Goal: Task Accomplishment & Management: Use online tool/utility

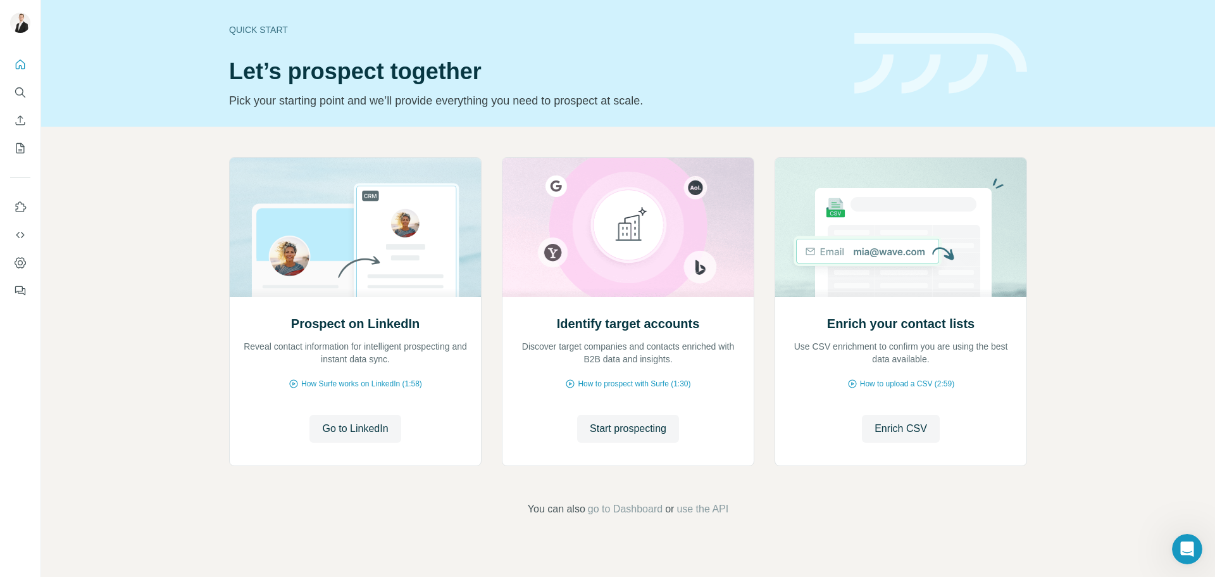
click at [903, 430] on span "Enrich CSV" at bounding box center [901, 428] width 53 height 15
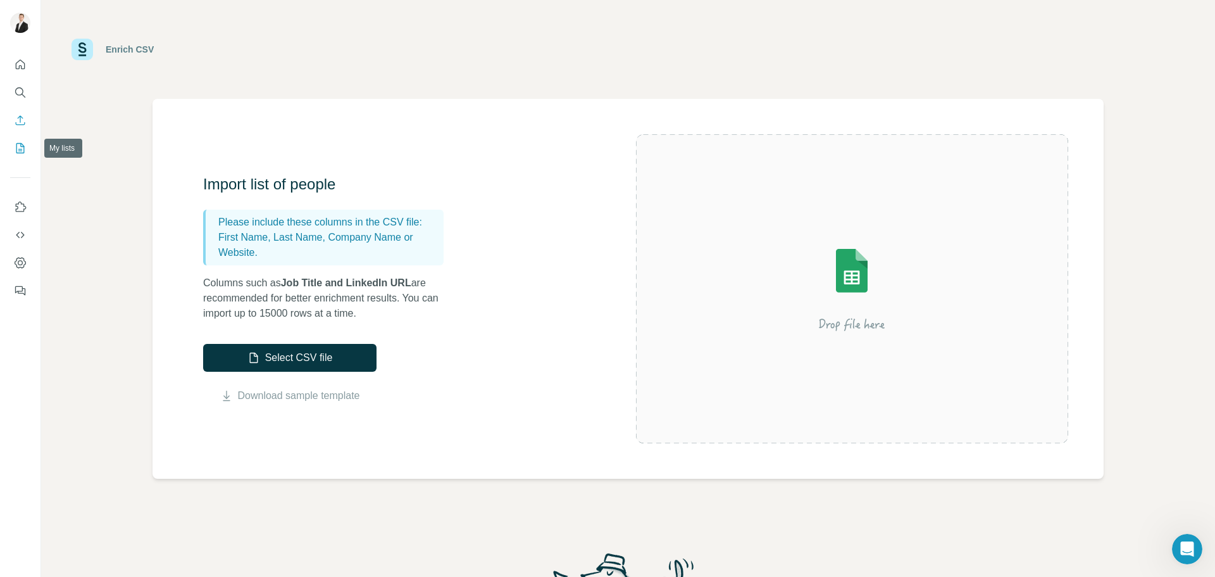
click at [24, 147] on icon "My lists" at bounding box center [20, 148] width 8 height 10
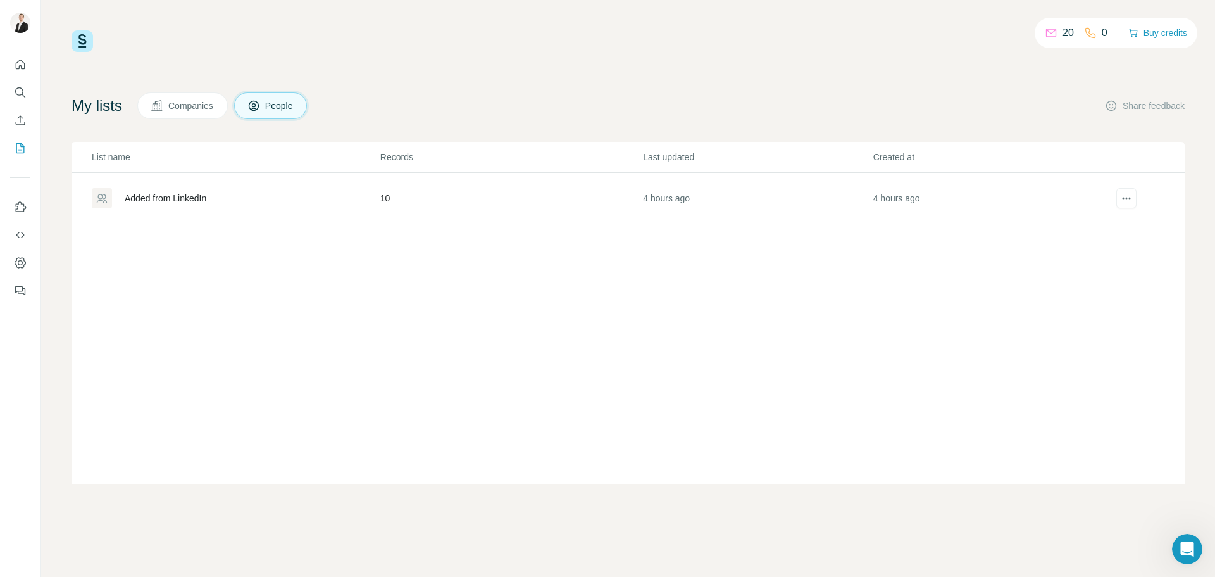
click at [182, 198] on div "Added from LinkedIn" at bounding box center [166, 198] width 82 height 13
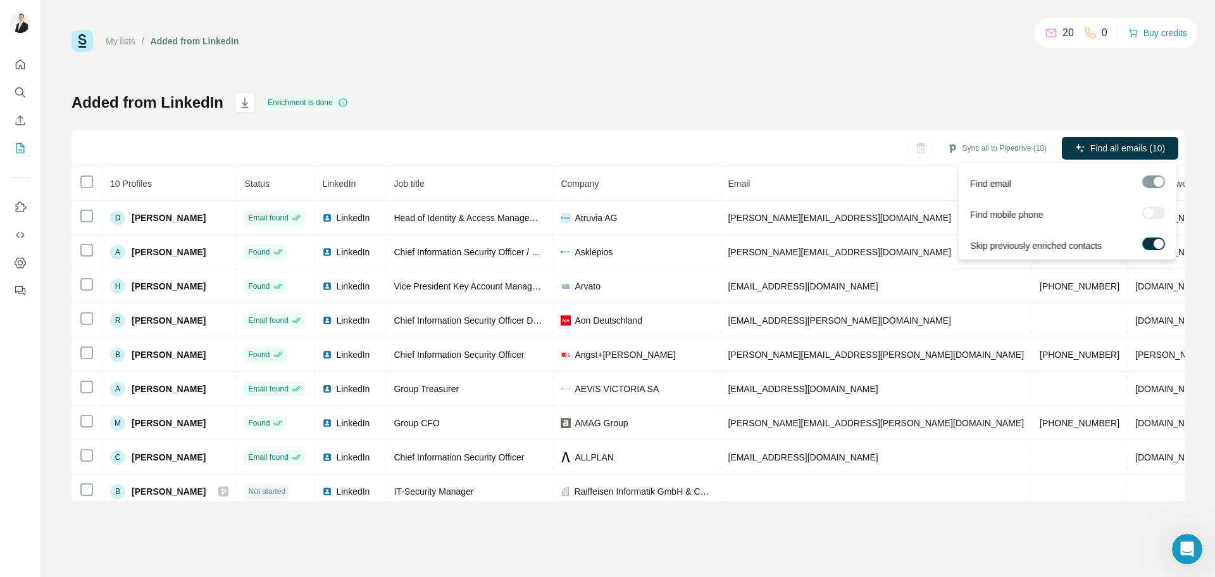
click at [1127, 158] on button "Find all emails (10)" at bounding box center [1120, 148] width 116 height 23
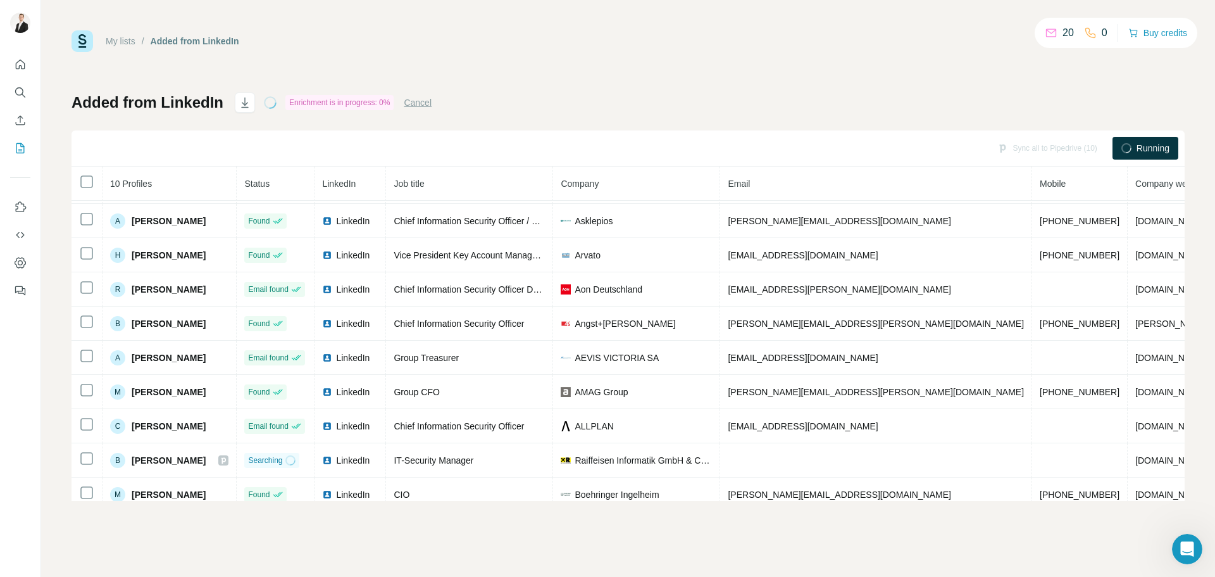
scroll to position [48, 0]
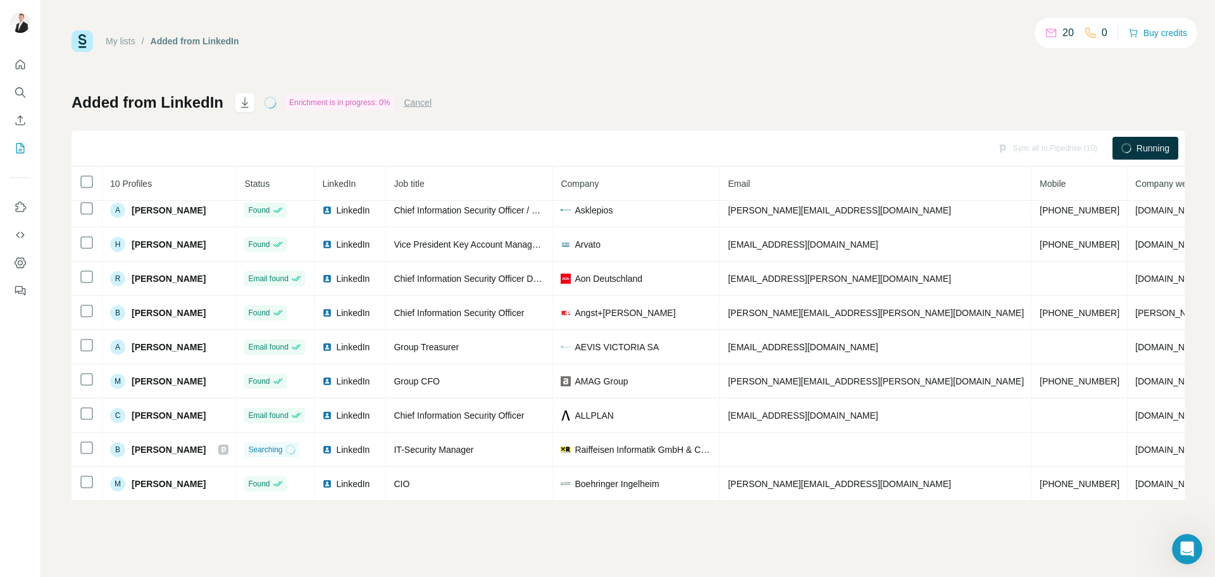
click at [115, 41] on link "My lists" at bounding box center [121, 41] width 30 height 10
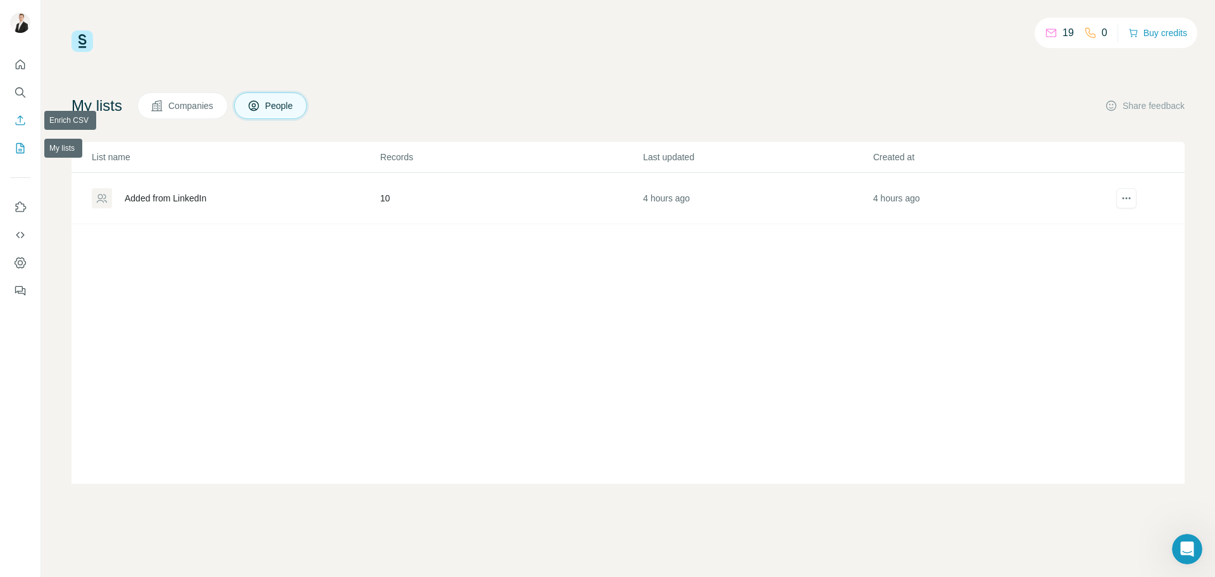
click at [11, 120] on button "Enrich CSV" at bounding box center [20, 120] width 20 height 23
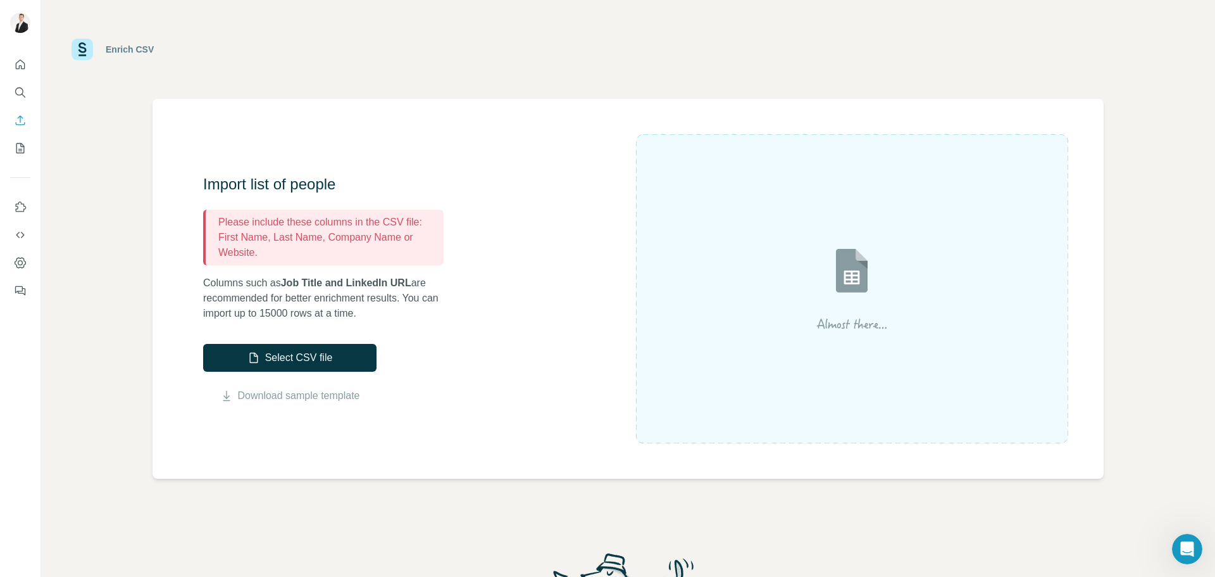
click at [327, 361] on button "Select CSV file" at bounding box center [289, 358] width 173 height 28
click at [315, 356] on button "Select CSV file" at bounding box center [289, 358] width 173 height 28
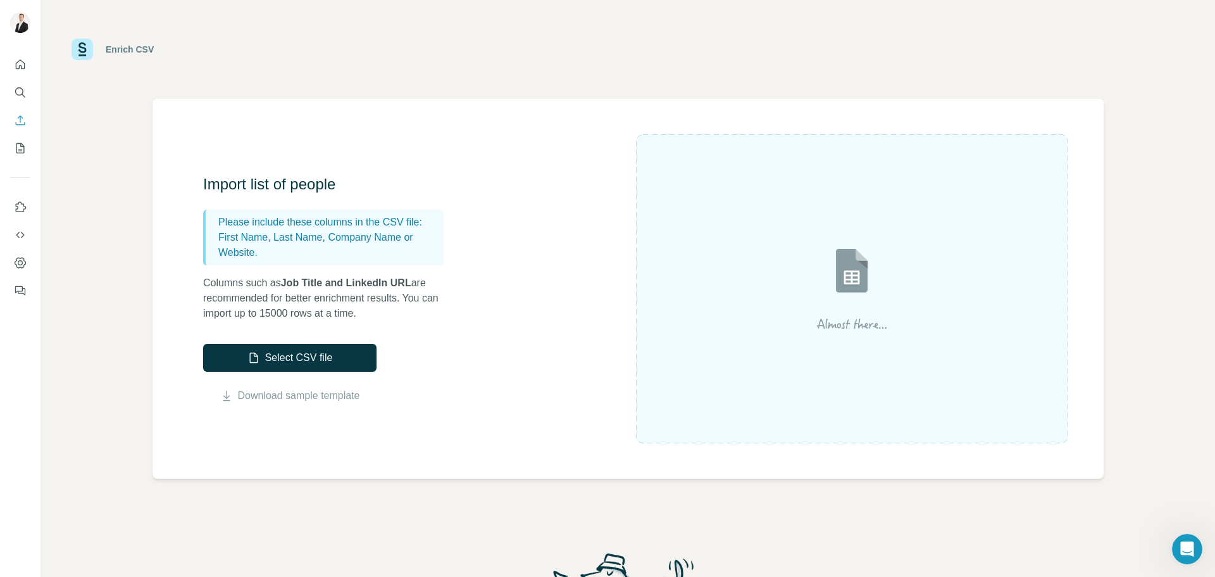
click at [327, 353] on button "Select CSV file" at bounding box center [289, 358] width 173 height 28
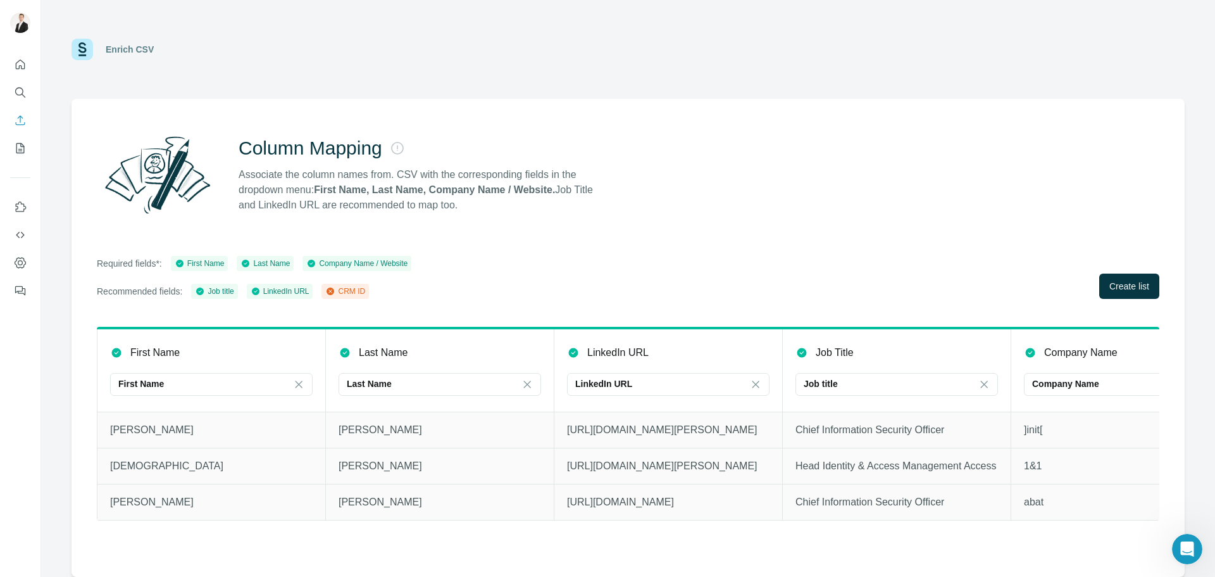
scroll to position [0, 80]
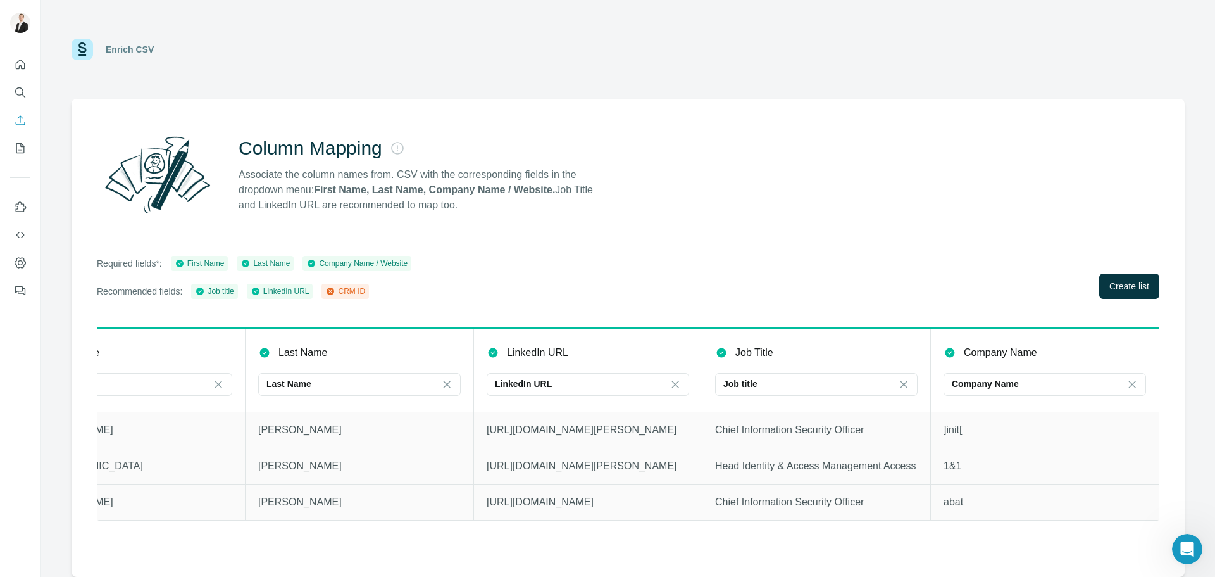
click at [1131, 282] on span "Create list" at bounding box center [1130, 286] width 40 height 13
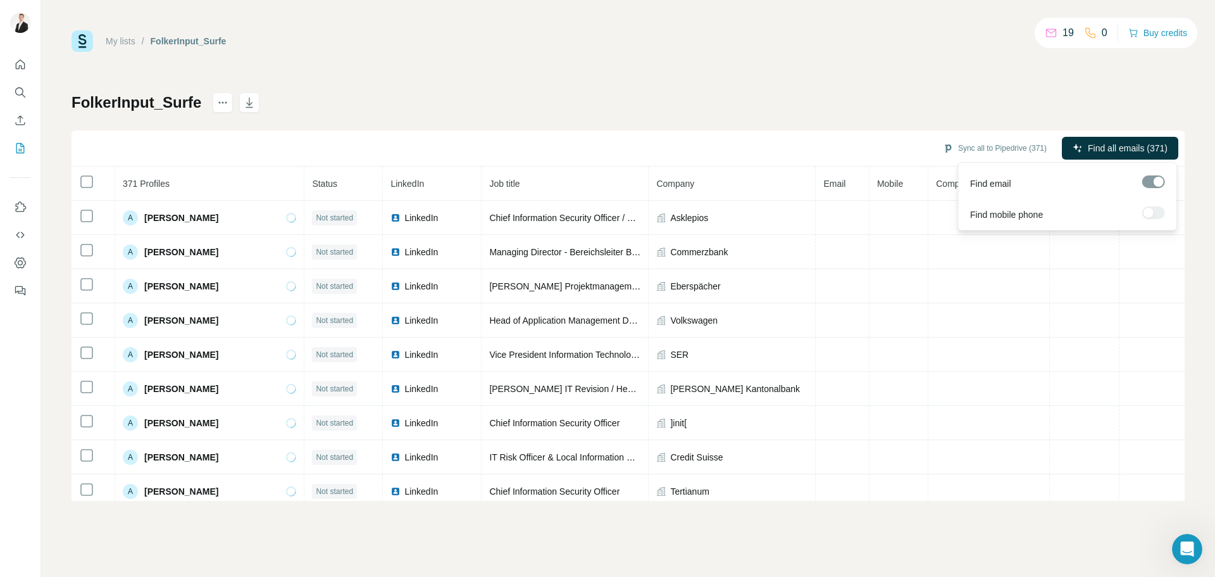
click at [1155, 216] on div at bounding box center [1154, 212] width 23 height 13
click at [1130, 141] on button "Find all emails (371)" at bounding box center [1120, 148] width 116 height 23
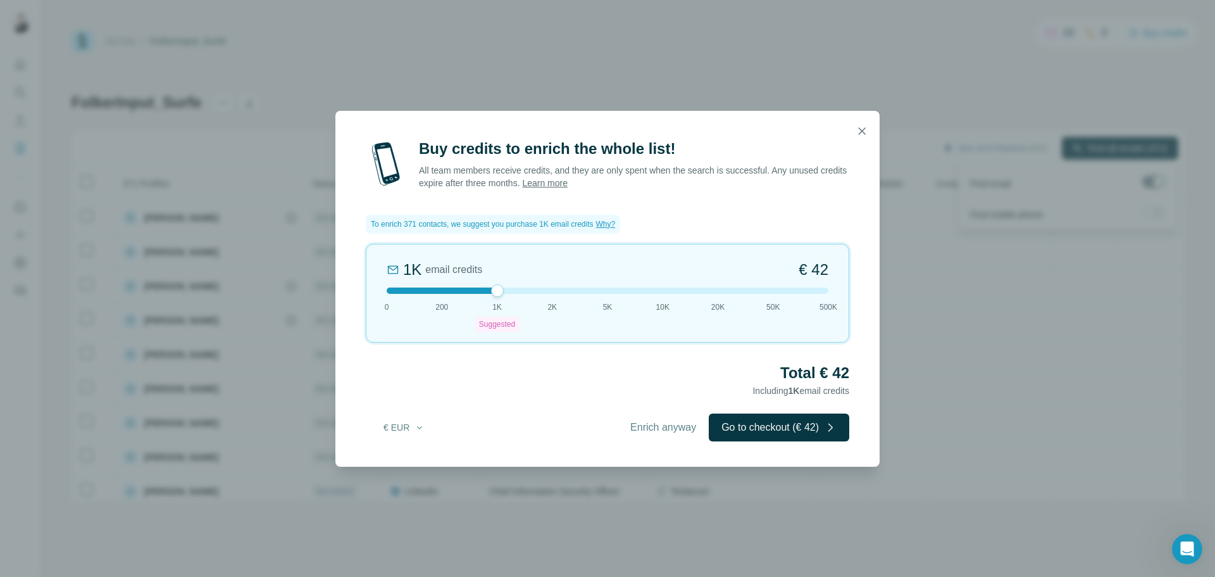
click at [861, 137] on icon "button" at bounding box center [862, 131] width 13 height 13
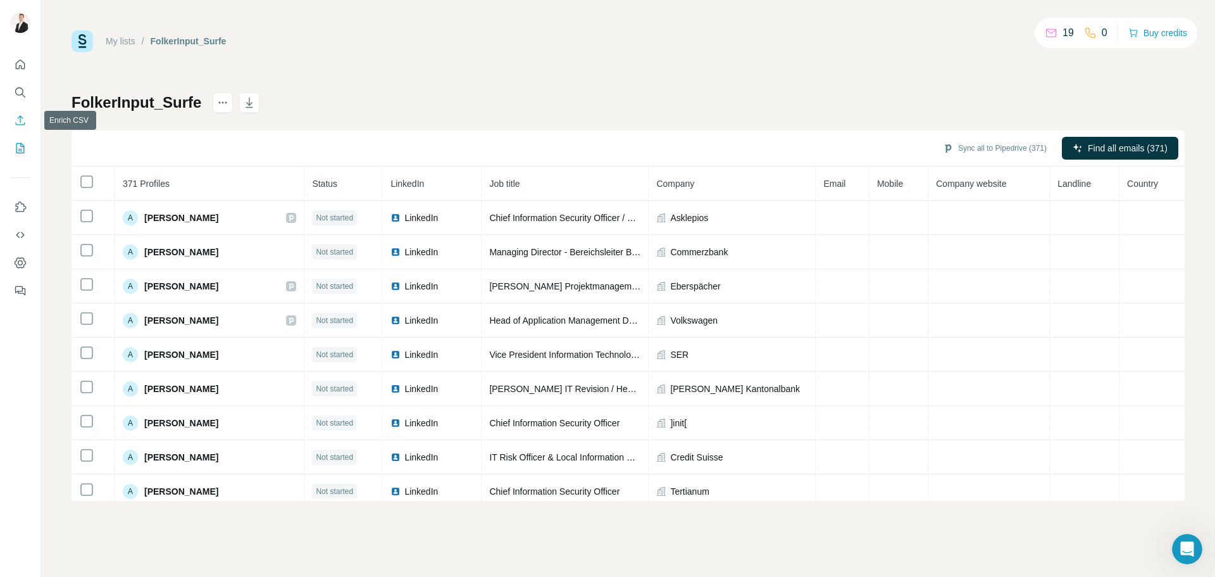
click at [27, 123] on button "Enrich CSV" at bounding box center [20, 120] width 20 height 23
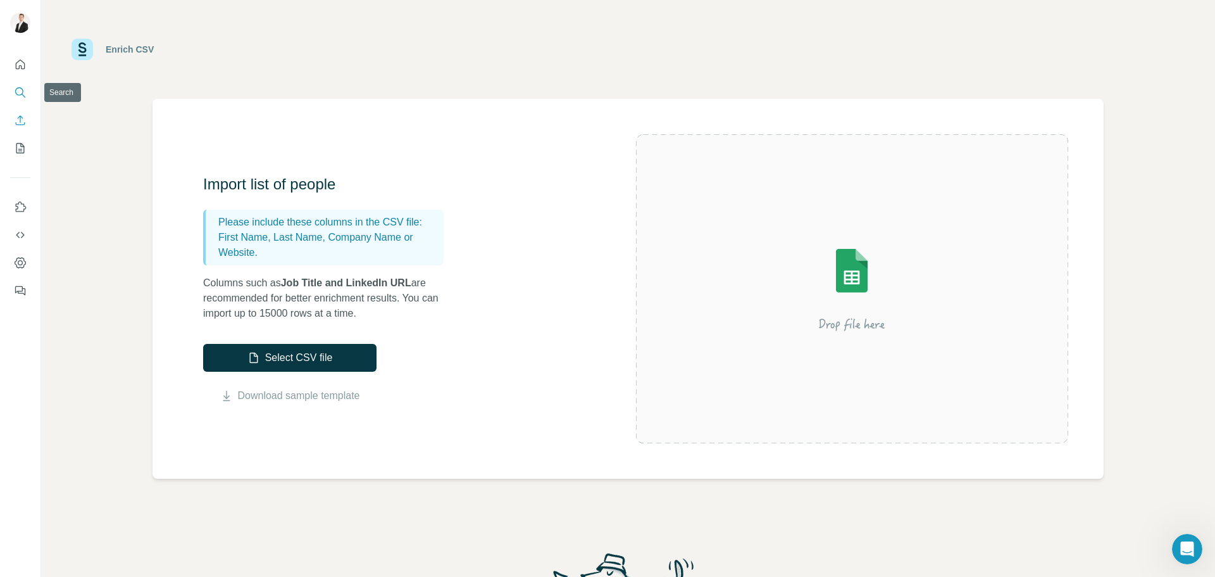
click at [18, 92] on icon "Search" at bounding box center [20, 92] width 13 height 13
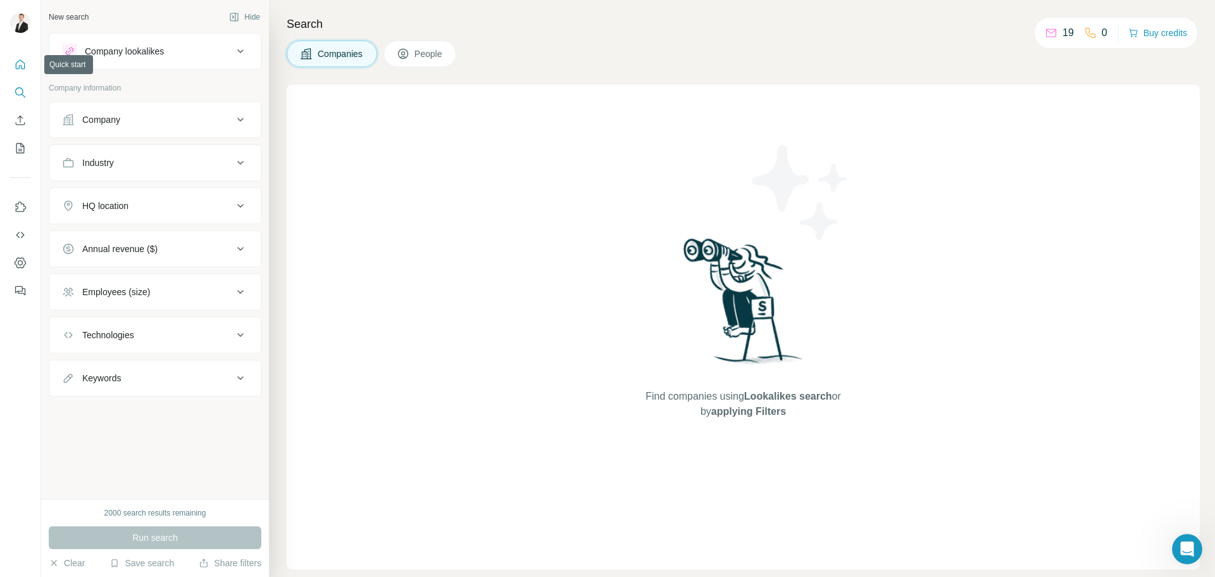
click at [26, 68] on icon "Quick start" at bounding box center [20, 64] width 13 height 13
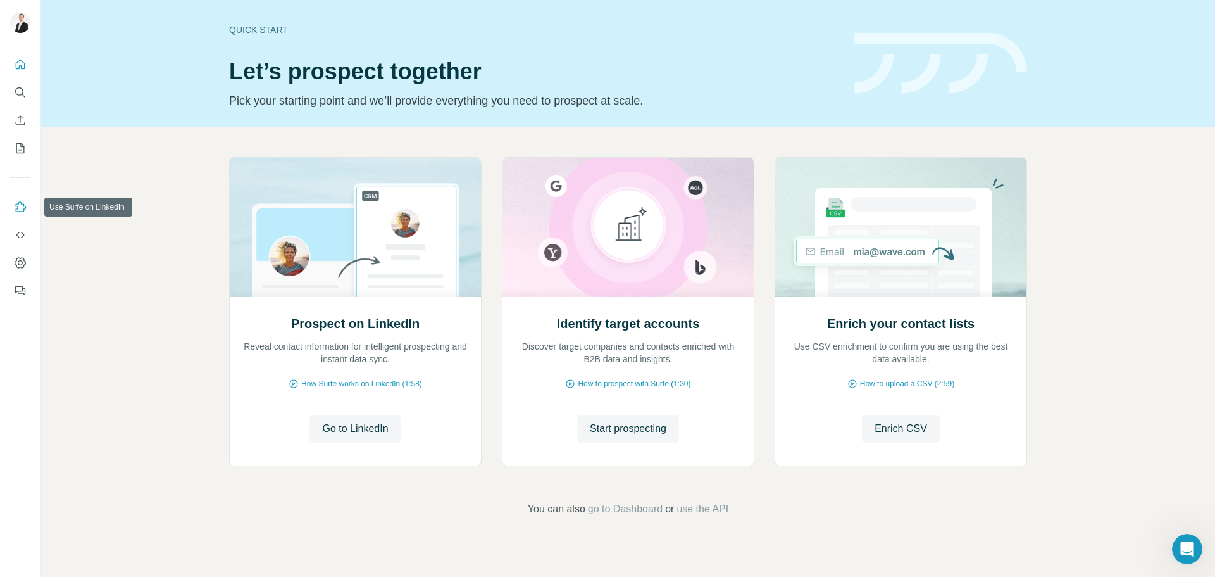
click at [24, 204] on icon "Use Surfe on LinkedIn" at bounding box center [21, 206] width 11 height 10
click at [22, 150] on icon "My lists" at bounding box center [20, 148] width 13 height 13
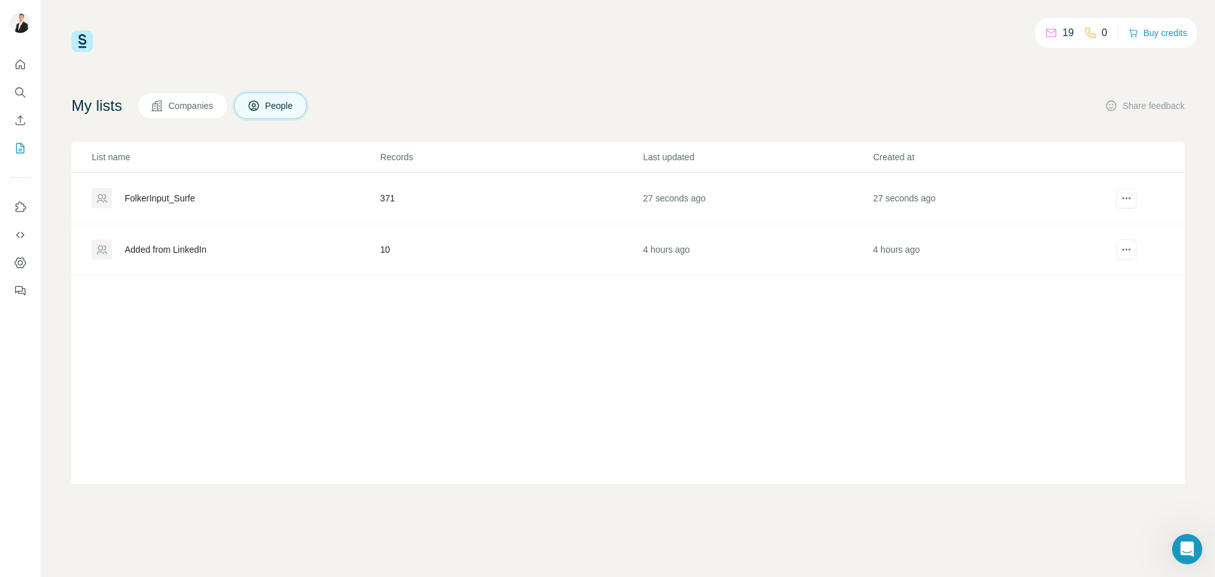
click at [187, 200] on div "FolkerInput_Surfe" at bounding box center [160, 198] width 70 height 13
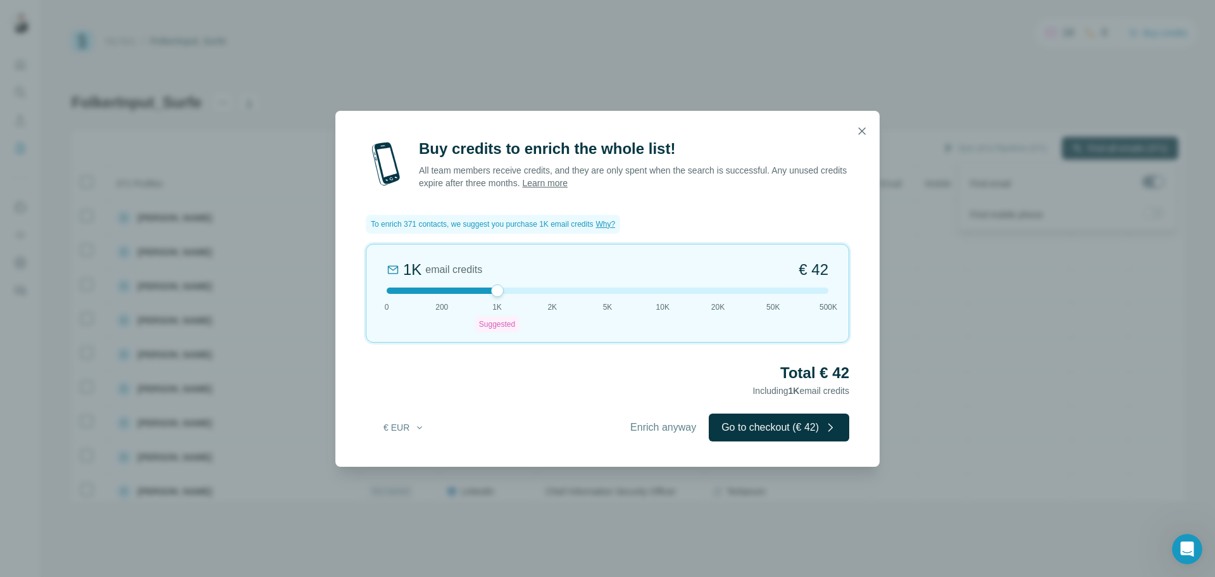
click at [863, 128] on icon "button" at bounding box center [862, 131] width 13 height 13
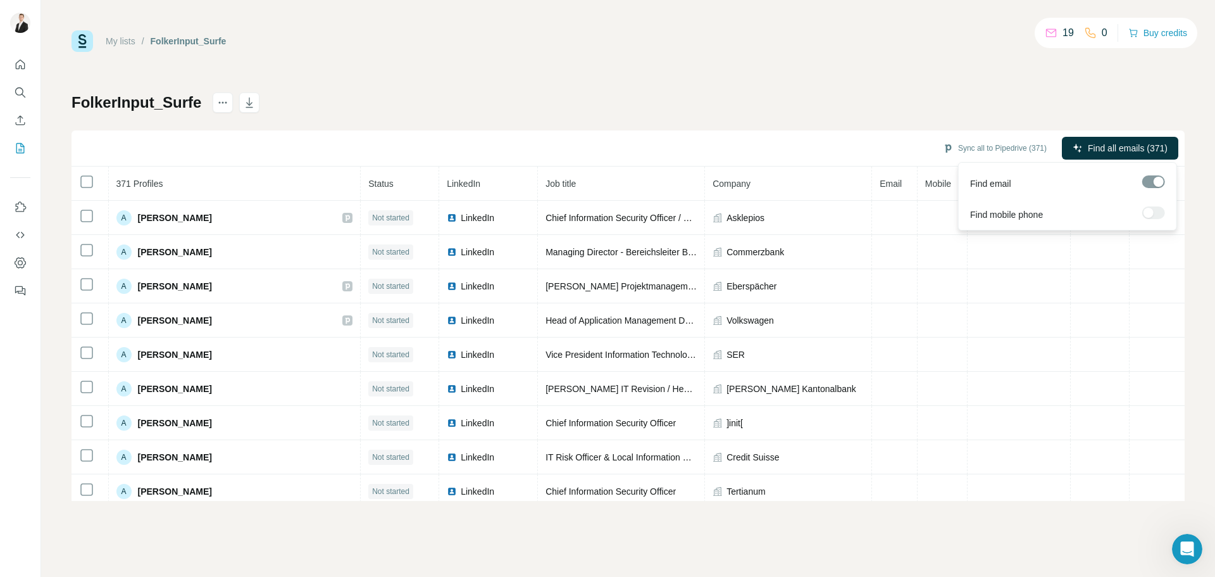
click at [1155, 209] on div at bounding box center [1154, 212] width 23 height 13
click at [1146, 211] on div at bounding box center [1154, 212] width 23 height 13
click at [1050, 210] on div "Find mobile phone" at bounding box center [1068, 211] width 213 height 31
click at [1005, 104] on div "FolkerInput_Surfe Sync all to Pipedrive (371) Find all emails (371) 371 Profile…" at bounding box center [628, 296] width 1113 height 408
click at [1050, 32] on icon at bounding box center [1051, 33] width 13 height 13
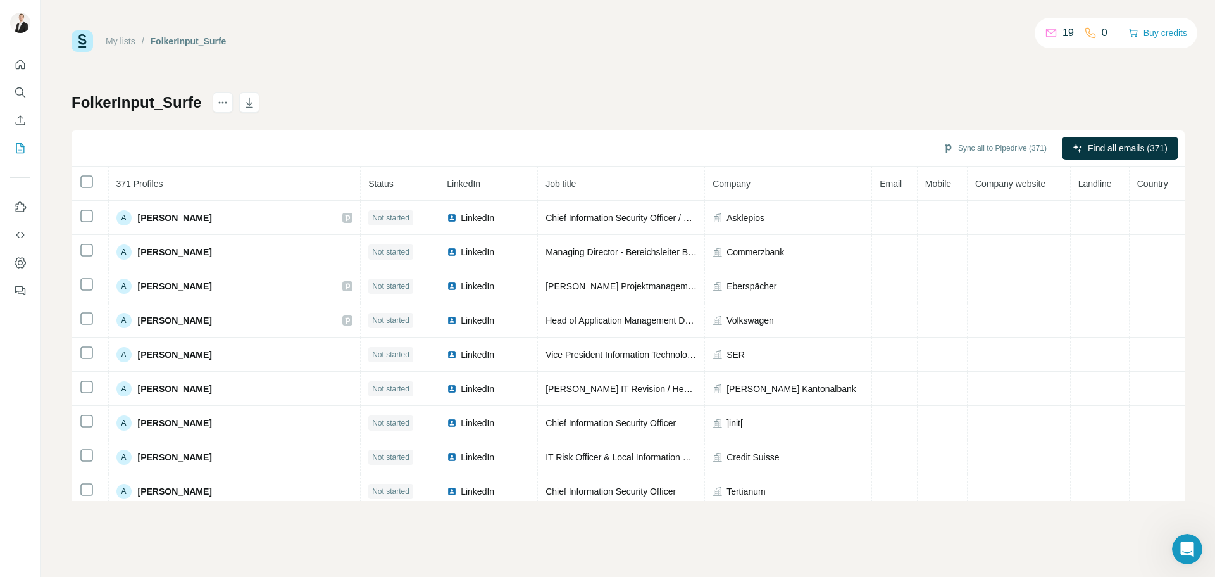
click at [1063, 32] on p "19" at bounding box center [1068, 32] width 11 height 15
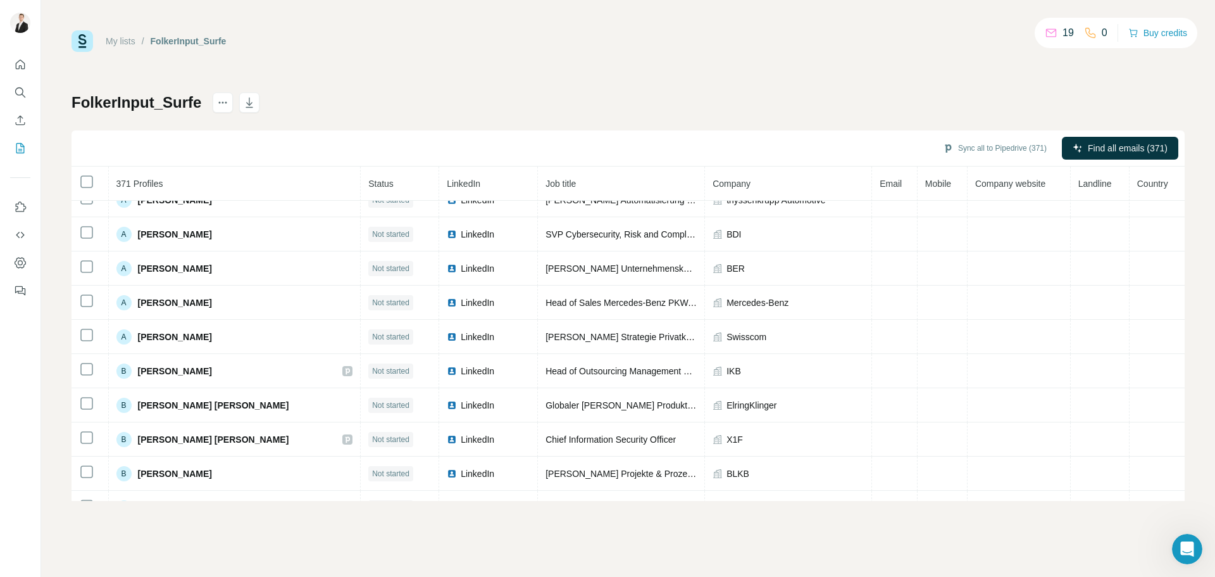
scroll to position [687, 0]
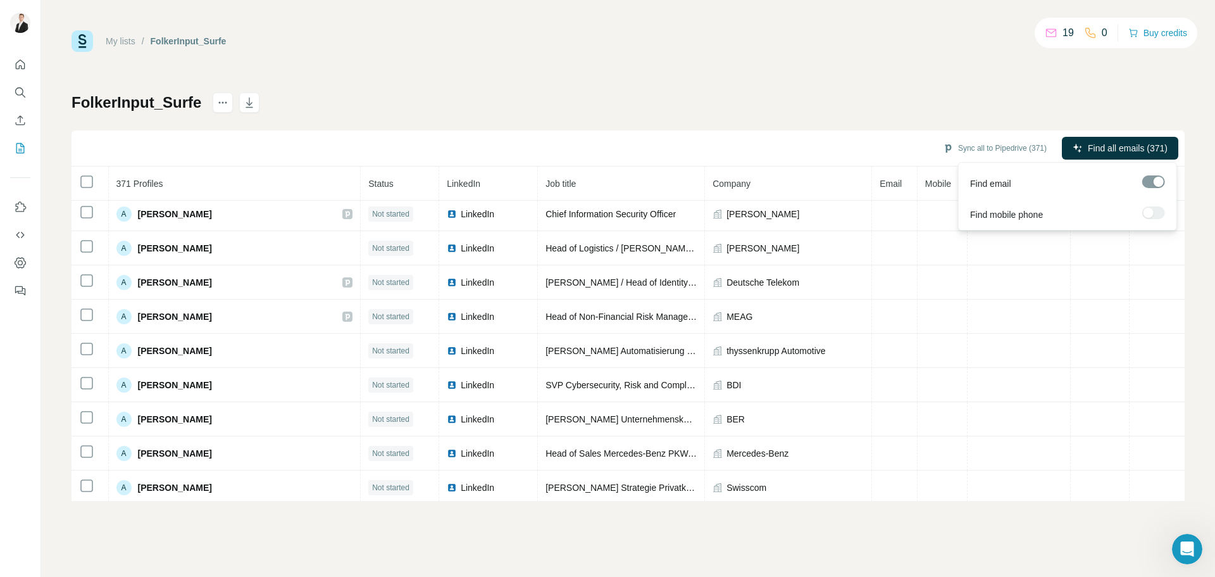
click at [1113, 153] on span "Find all emails (371)" at bounding box center [1128, 148] width 80 height 13
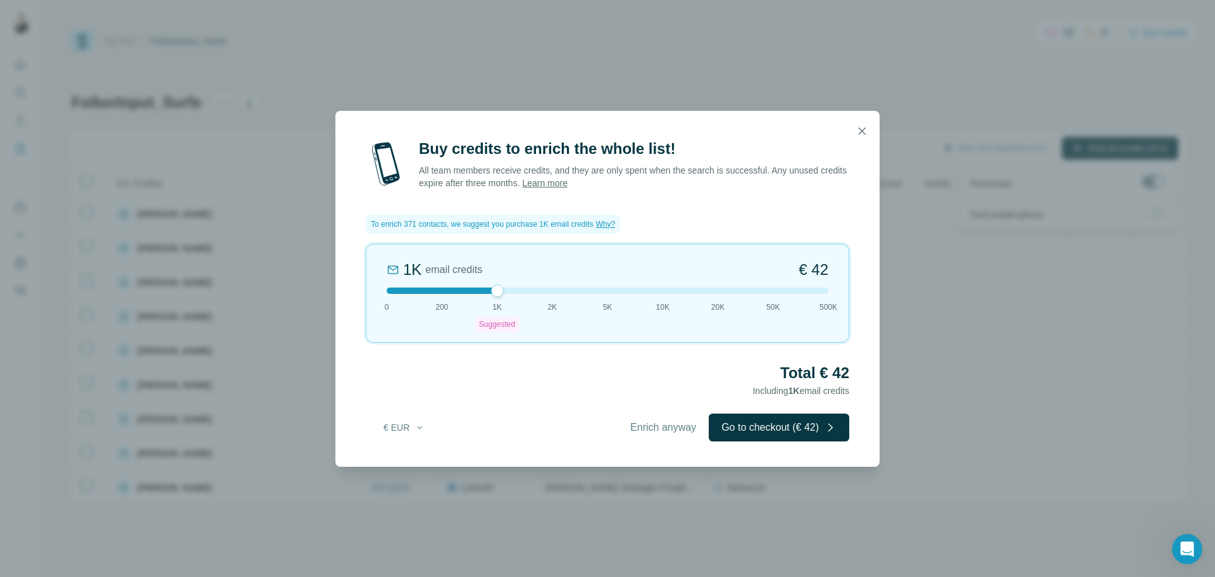
click at [1003, 114] on div "Buy credits to enrich the whole list! All team members receive credits, and the…" at bounding box center [607, 288] width 1215 height 577
drag, startPoint x: 856, startPoint y: 127, endPoint x: 914, endPoint y: 156, distance: 64.5
click at [859, 128] on icon "button" at bounding box center [862, 131] width 13 height 13
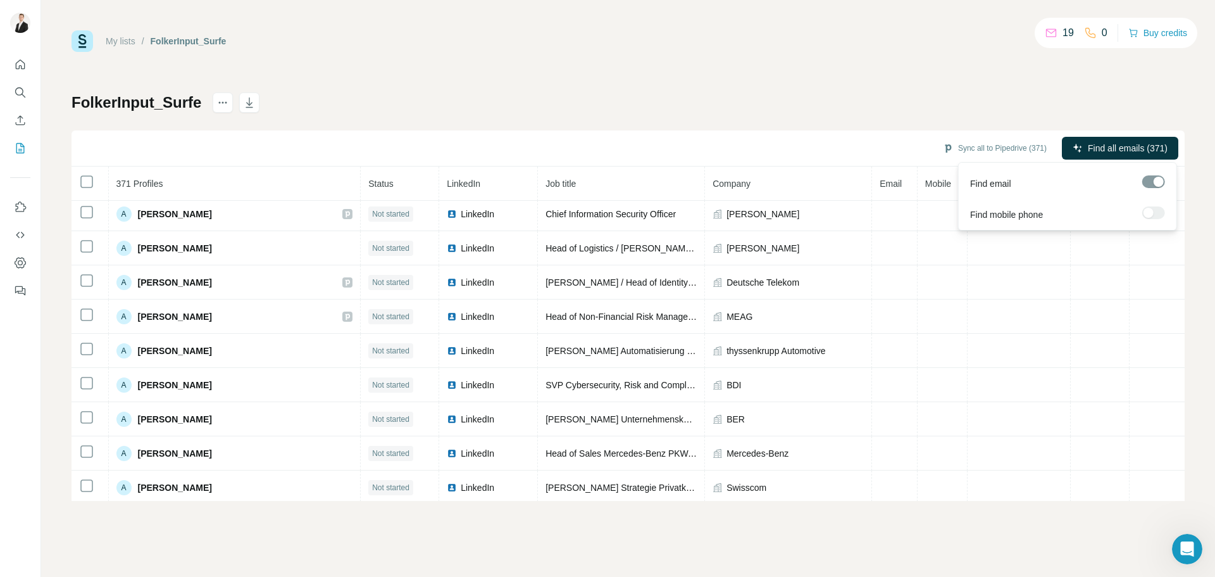
click at [1152, 211] on div "Find mobile phone" at bounding box center [1068, 211] width 213 height 31
click at [1153, 216] on div at bounding box center [1154, 212] width 23 height 13
click at [1152, 209] on div at bounding box center [1154, 212] width 23 height 13
drag, startPoint x: 1152, startPoint y: 209, endPoint x: 1124, endPoint y: 212, distance: 28.0
click at [1151, 209] on div at bounding box center [1154, 212] width 23 height 13
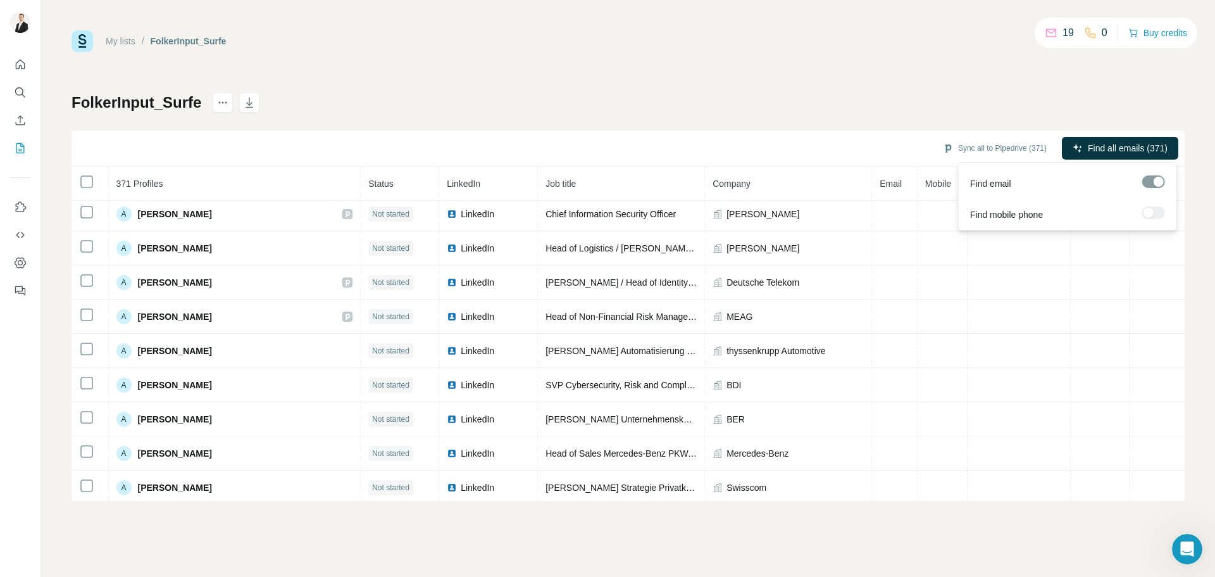
click at [1031, 214] on span "Find mobile phone" at bounding box center [1006, 214] width 73 height 13
click at [1169, 39] on button "Buy credits" at bounding box center [1158, 33] width 59 height 18
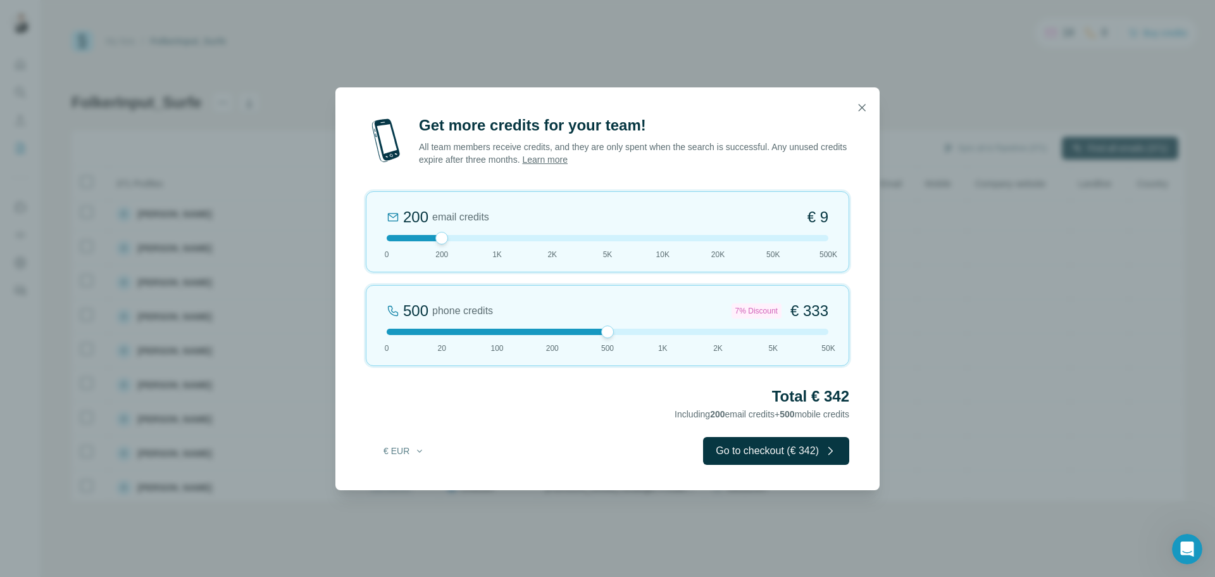
drag, startPoint x: 441, startPoint y: 334, endPoint x: 598, endPoint y: 327, distance: 157.2
click at [598, 327] on div "500 phone credits 7% Discount € 333 0 20 100 200 500 1K 2K 5K 50K" at bounding box center [608, 325] width 484 height 81
drag, startPoint x: 438, startPoint y: 239, endPoint x: 374, endPoint y: 239, distance: 63.9
click at [374, 239] on div "0 email credits € 0 0 200 1K 2K 5K 10K 20K 50K 500K" at bounding box center [608, 231] width 484 height 81
click at [856, 110] on icon "button" at bounding box center [862, 107] width 13 height 13
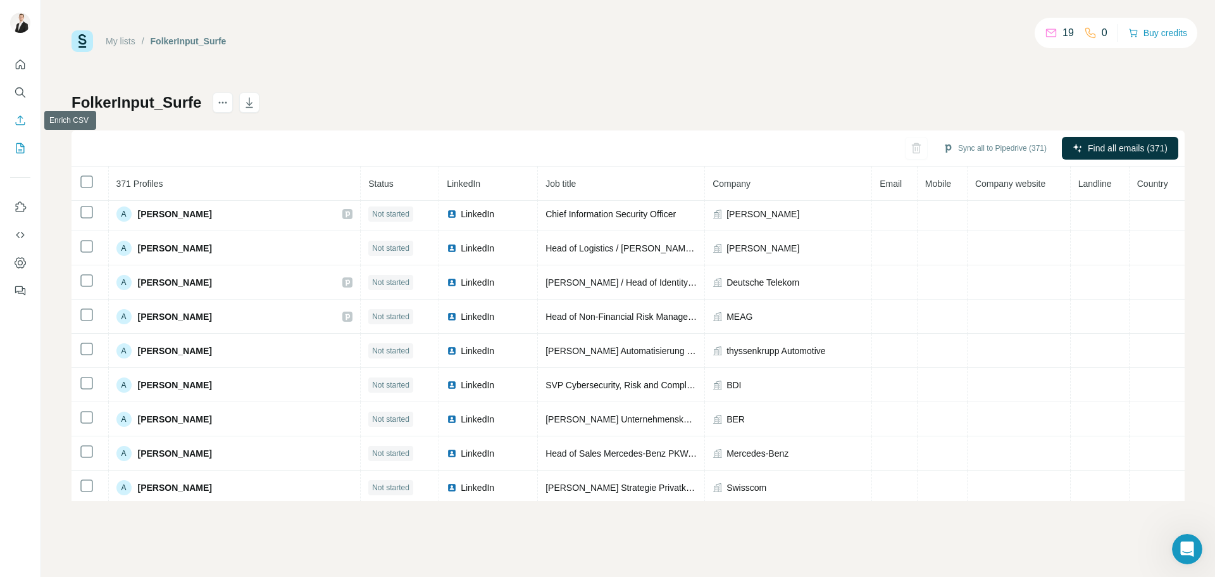
click at [17, 125] on icon "Enrich CSV" at bounding box center [20, 119] width 9 height 9
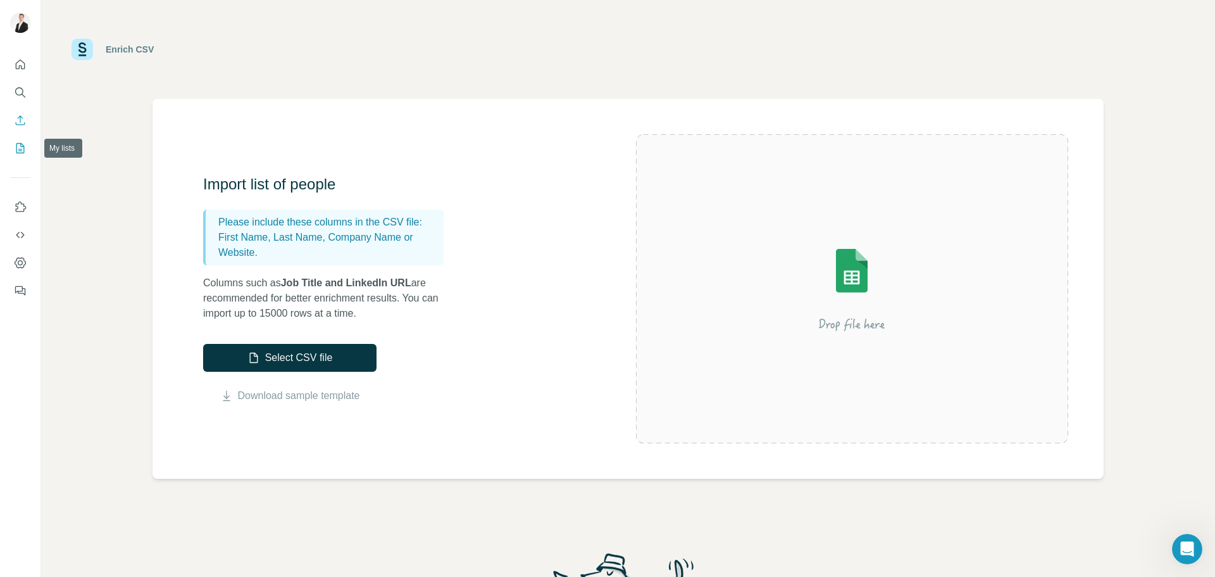
click at [21, 153] on icon "My lists" at bounding box center [20, 148] width 8 height 10
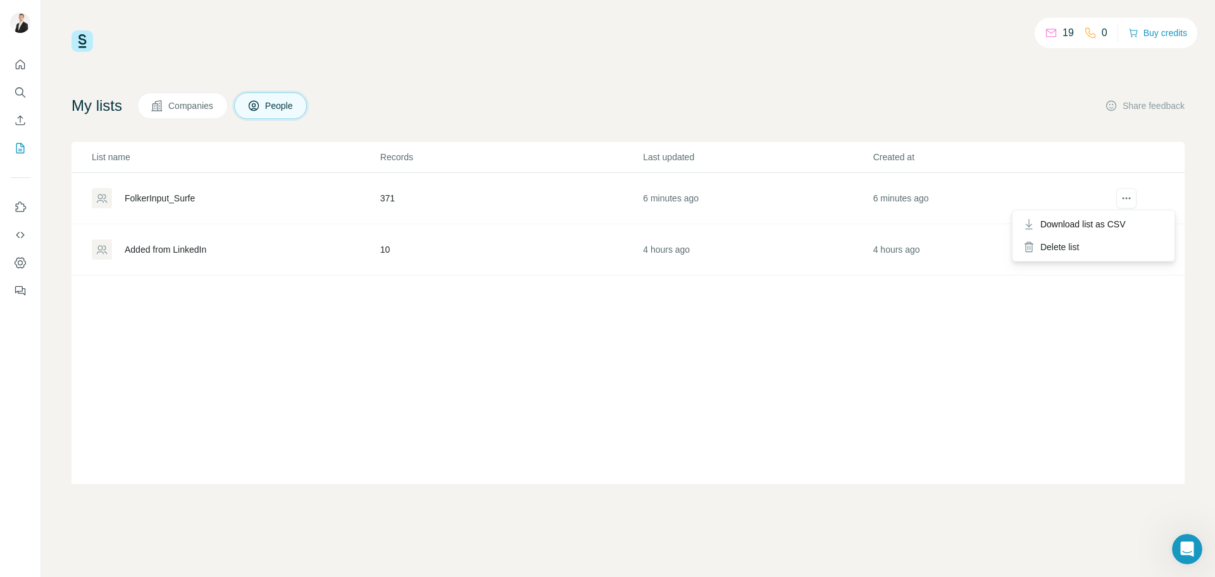
click at [1121, 199] on icon "actions" at bounding box center [1126, 198] width 13 height 13
click at [1129, 197] on icon "actions" at bounding box center [1126, 198] width 13 height 13
click at [274, 348] on div "List name Records Last updated Created at FolkerInput_Surfe 371 6 minutes ago 6…" at bounding box center [628, 313] width 1113 height 342
click at [19, 122] on icon "Enrich CSV" at bounding box center [20, 120] width 13 height 13
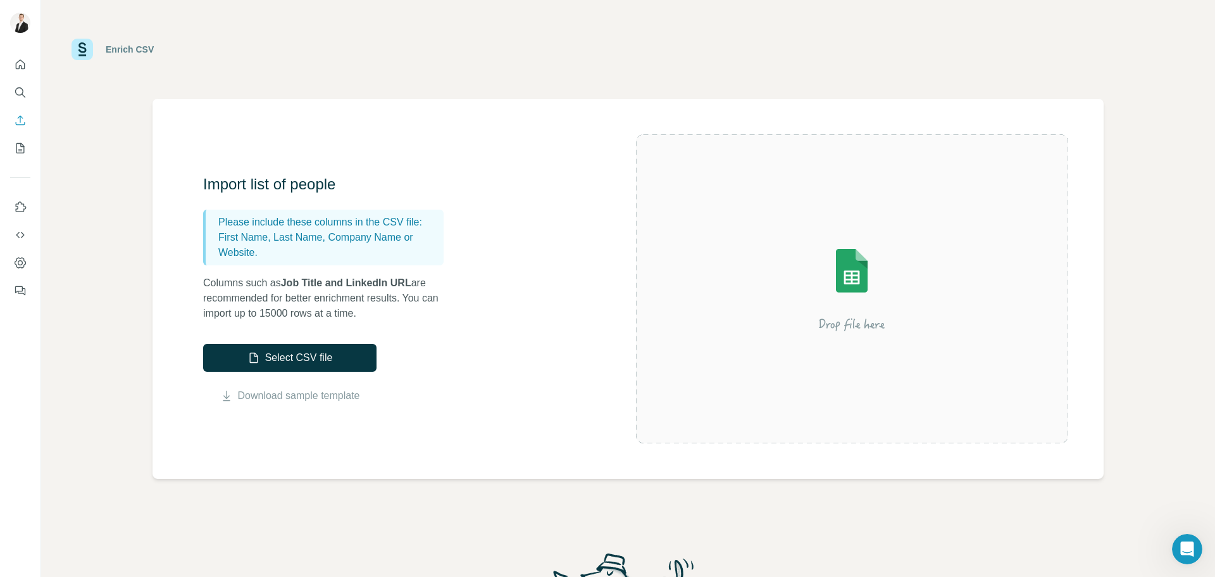
click at [342, 357] on button "Select CSV file" at bounding box center [289, 358] width 173 height 28
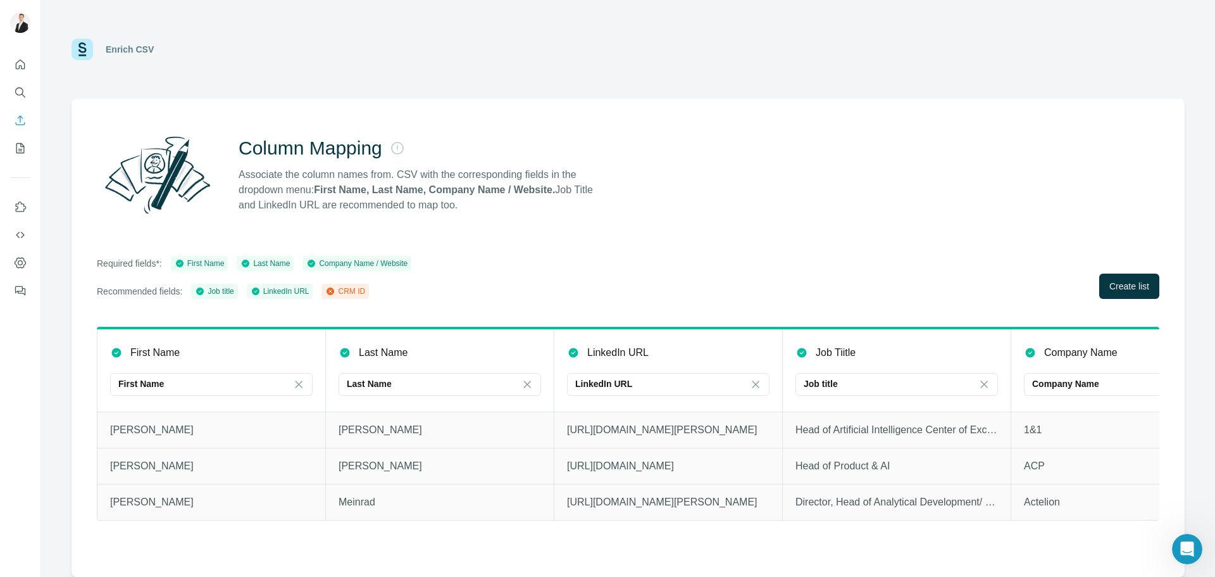
click at [1127, 285] on span "Create list" at bounding box center [1130, 286] width 40 height 13
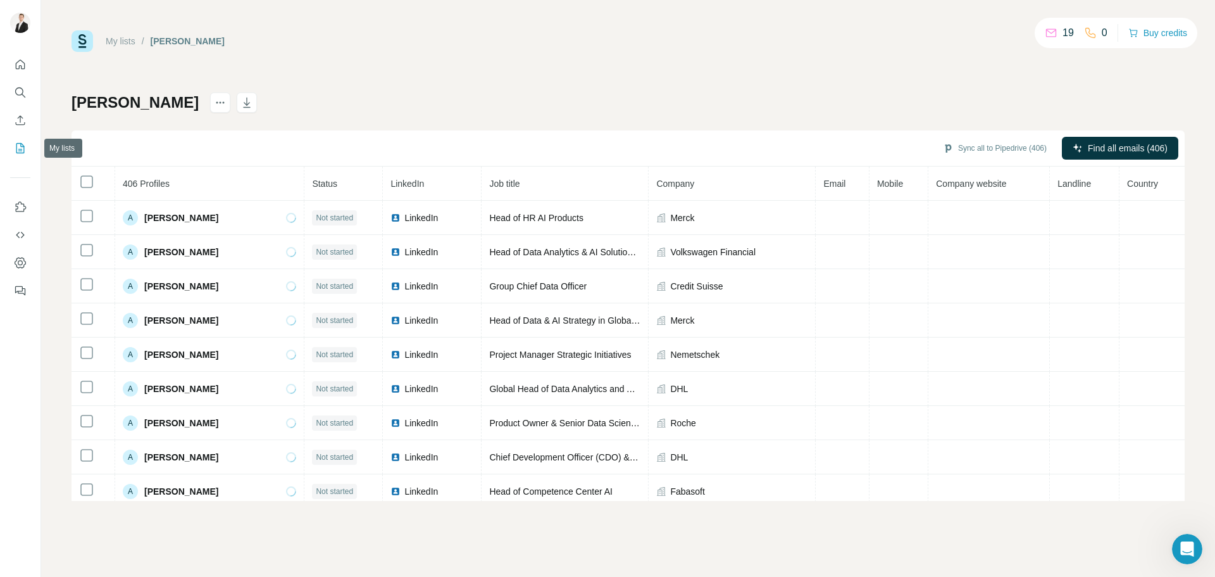
click at [18, 144] on icon "My lists" at bounding box center [20, 148] width 8 height 10
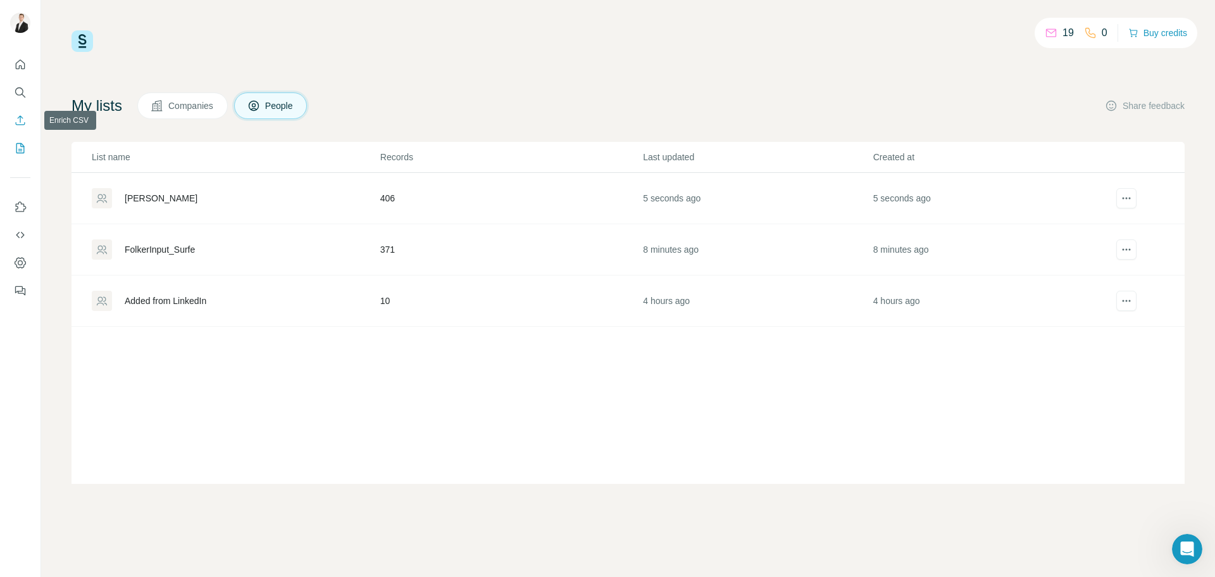
click at [32, 127] on div at bounding box center [20, 174] width 41 height 256
click at [23, 121] on icon "Enrich CSV" at bounding box center [20, 120] width 13 height 13
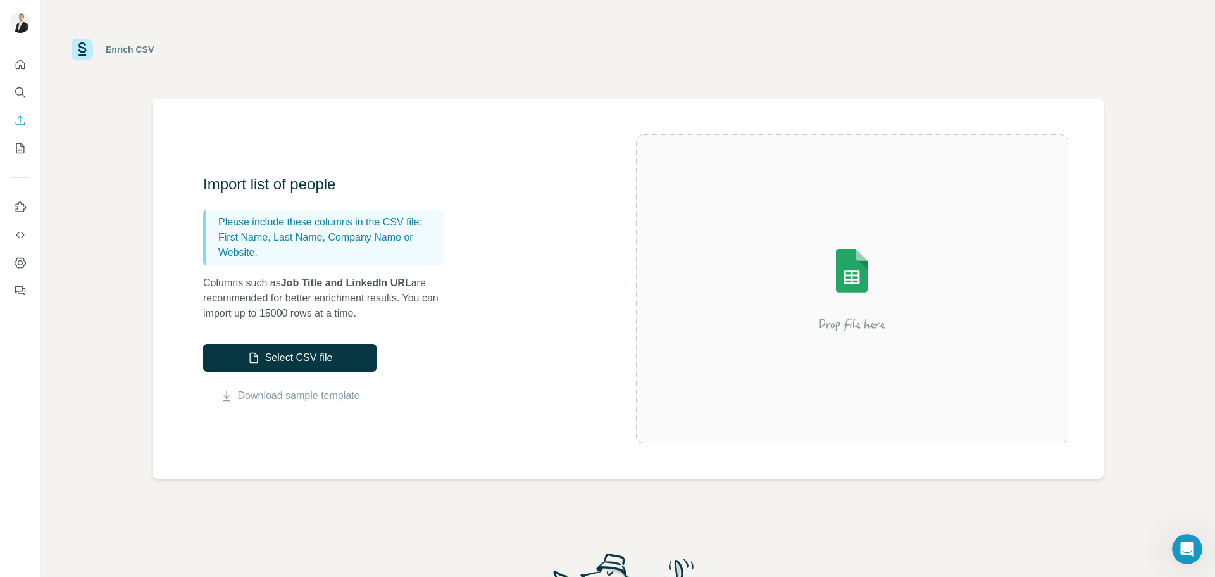
click at [310, 356] on button "Select CSV file" at bounding box center [289, 358] width 173 height 28
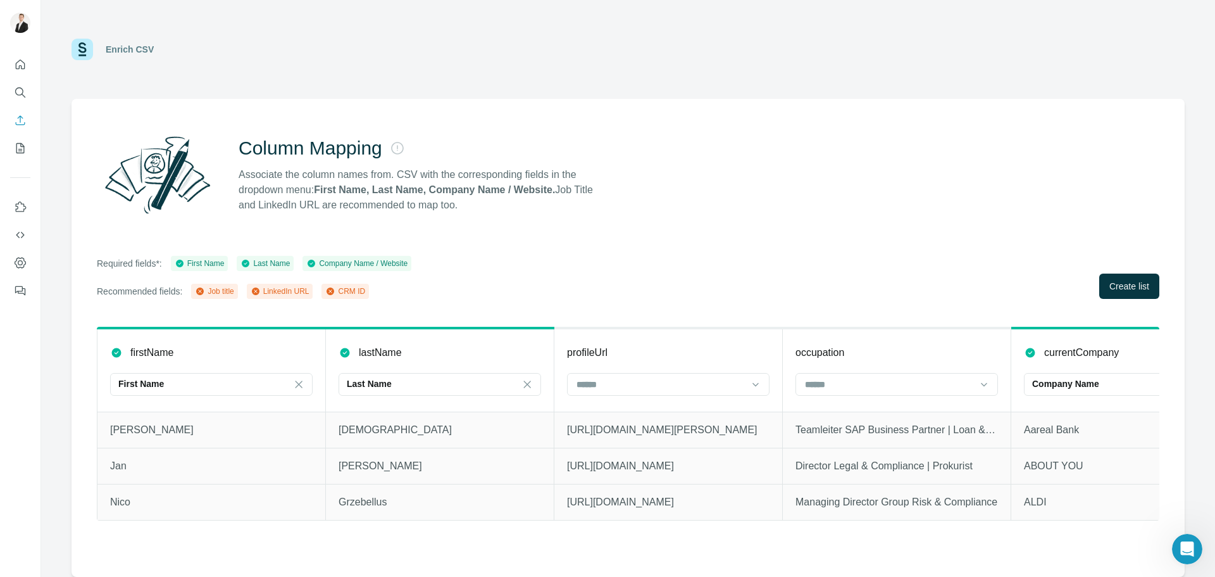
click at [903, 387] on input at bounding box center [889, 384] width 171 height 14
click at [860, 440] on div "Job title" at bounding box center [896, 435] width 181 height 13
click at [1128, 287] on span "Create list" at bounding box center [1130, 286] width 40 height 13
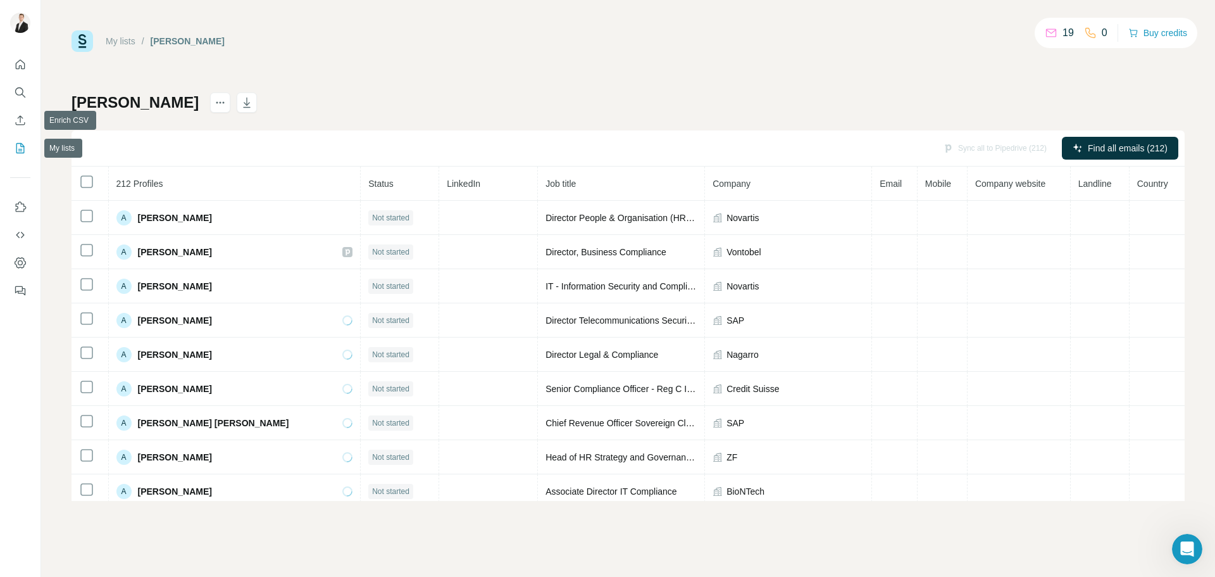
click at [22, 148] on icon "My lists" at bounding box center [20, 148] width 13 height 13
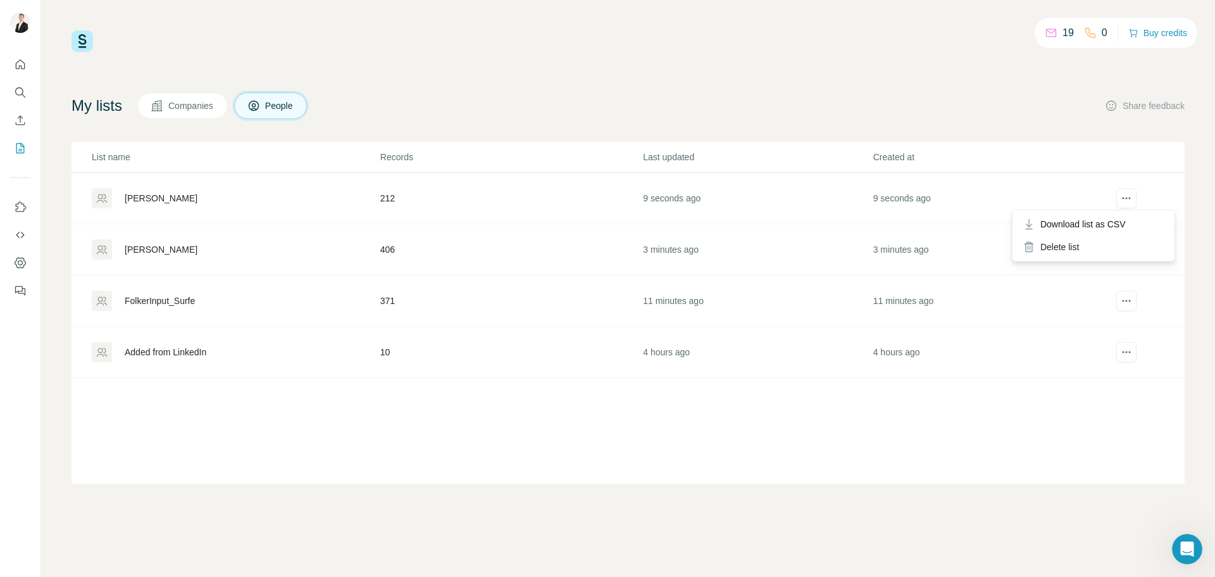
click at [1124, 199] on icon "actions" at bounding box center [1126, 198] width 13 height 13
click at [1079, 251] on div "Delete list" at bounding box center [1093, 246] width 157 height 23
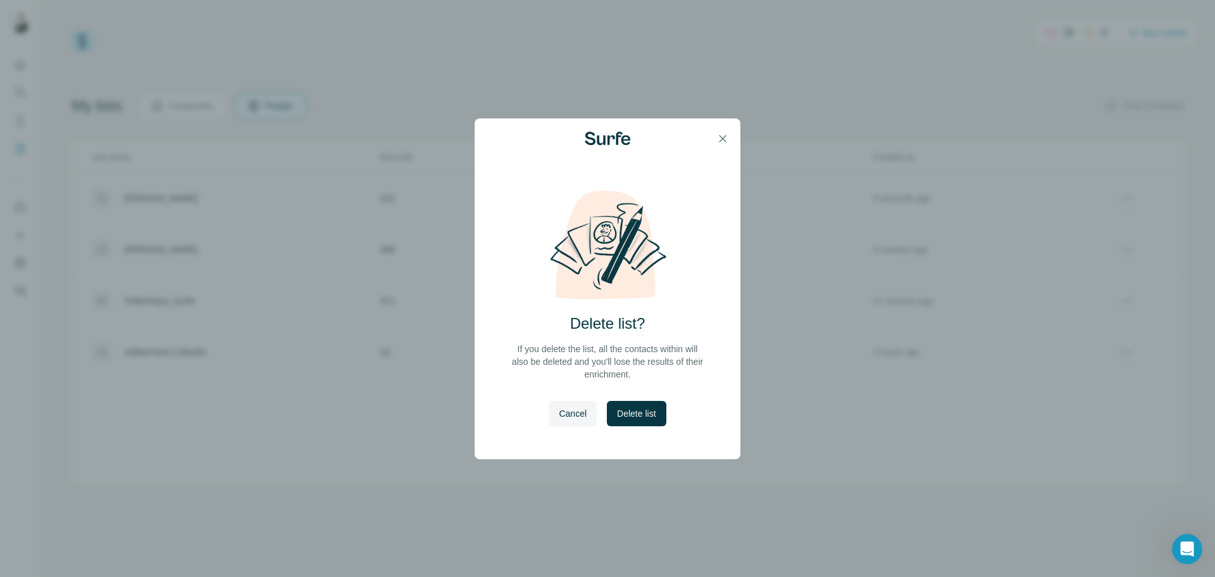
click at [639, 407] on span "Delete list" at bounding box center [636, 413] width 39 height 13
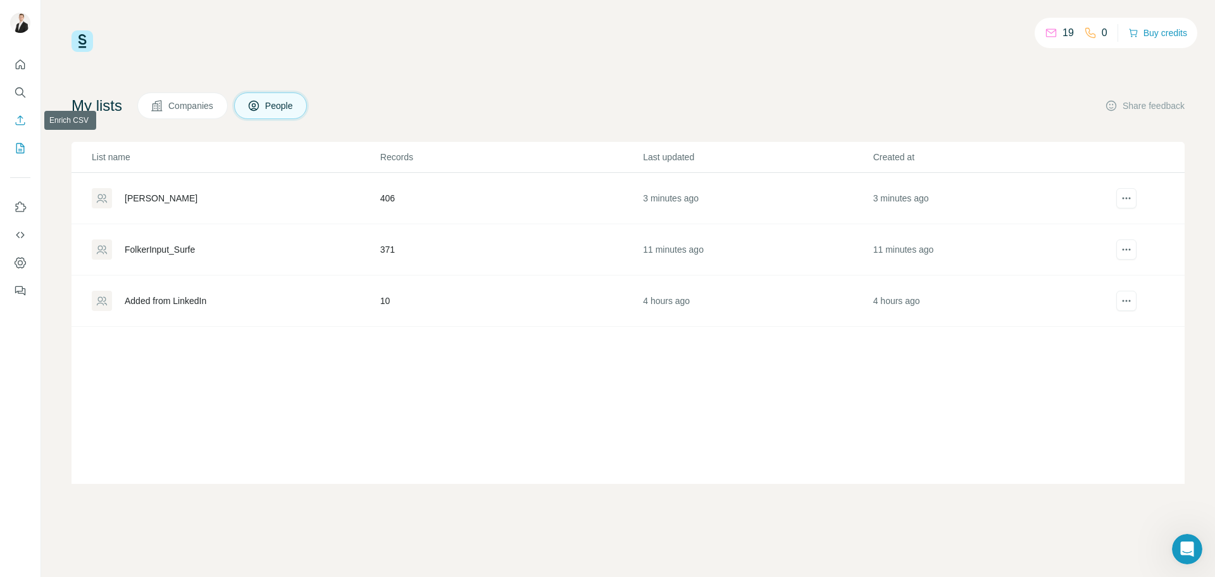
click at [22, 116] on icon "Enrich CSV" at bounding box center [20, 120] width 13 height 13
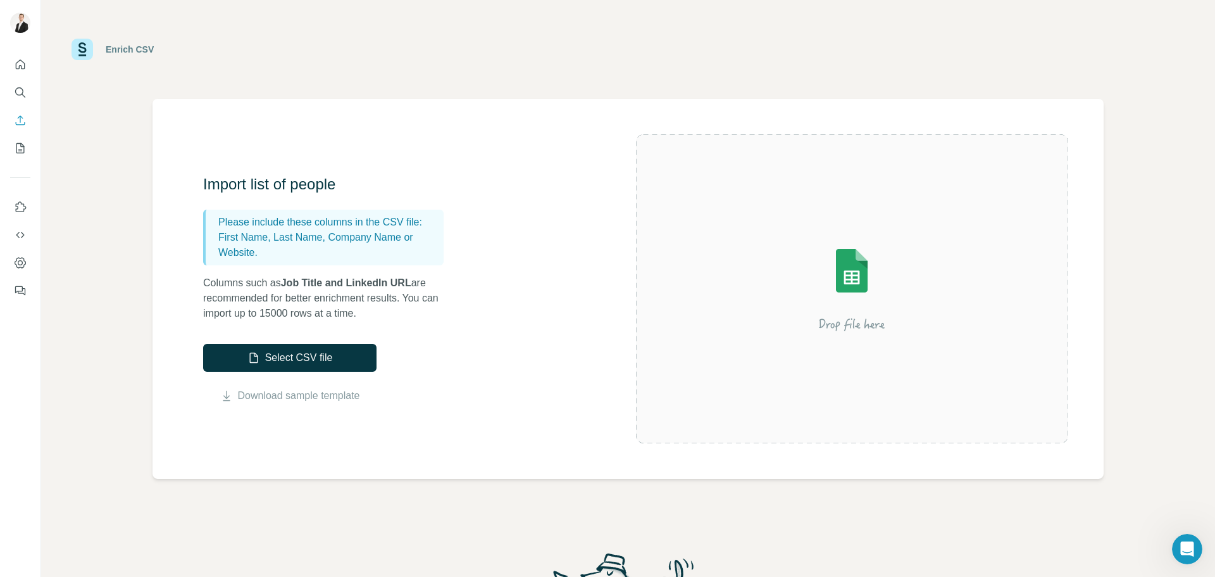
click at [325, 358] on button "Select CSV file" at bounding box center [289, 358] width 173 height 28
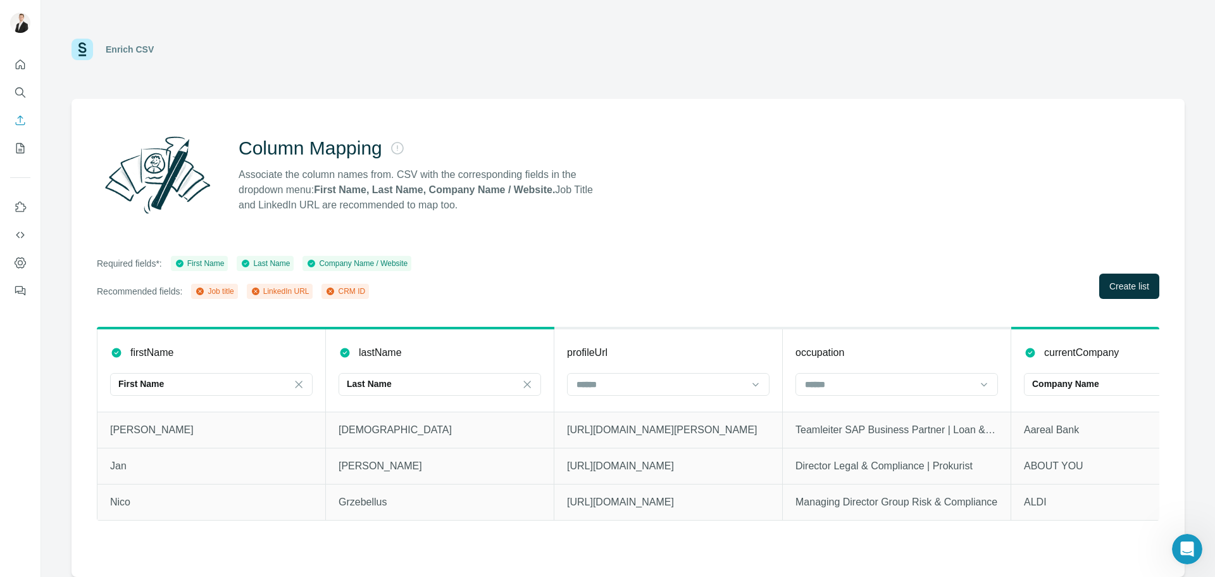
click at [646, 389] on input at bounding box center [660, 384] width 171 height 14
click at [644, 456] on div "LinkedIn URL" at bounding box center [668, 458] width 181 height 13
click at [850, 402] on th "occupation" at bounding box center [897, 370] width 229 height 84
click at [855, 393] on div at bounding box center [889, 384] width 171 height 22
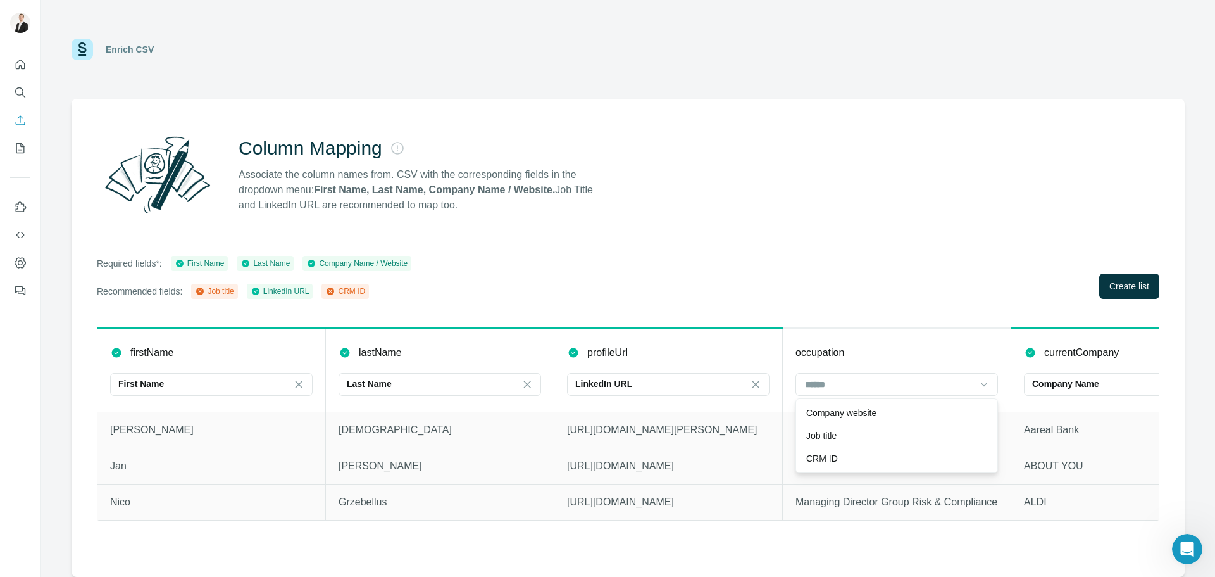
click at [849, 436] on div "Job title" at bounding box center [896, 435] width 181 height 13
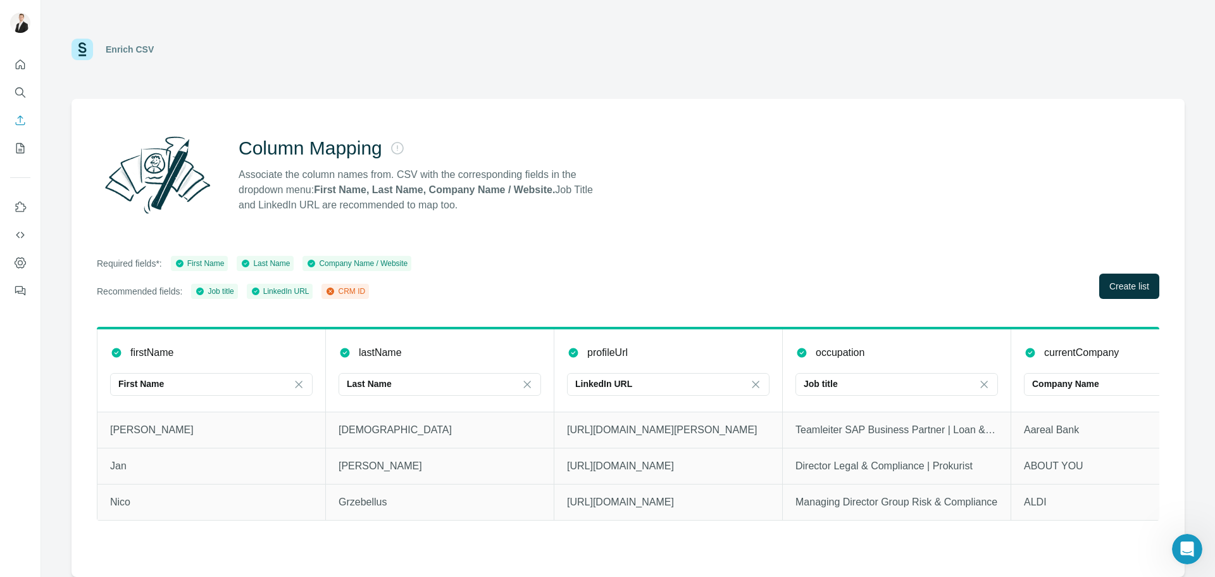
click at [1136, 281] on span "Create list" at bounding box center [1130, 286] width 40 height 13
